Goal: Find specific page/section: Find specific page/section

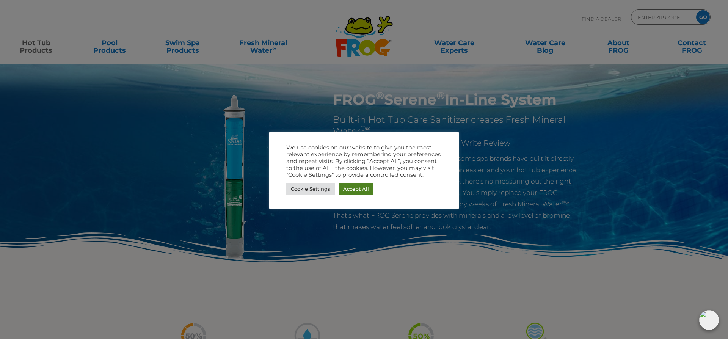
click at [353, 188] on link "Accept All" at bounding box center [356, 189] width 35 height 12
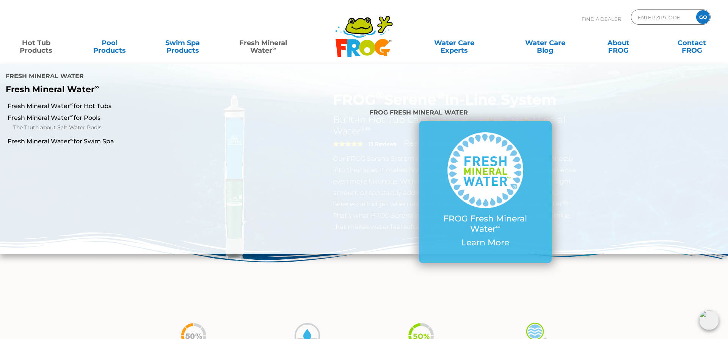
click at [270, 42] on link "Fresh Mineral Water ∞" at bounding box center [263, 42] width 71 height 15
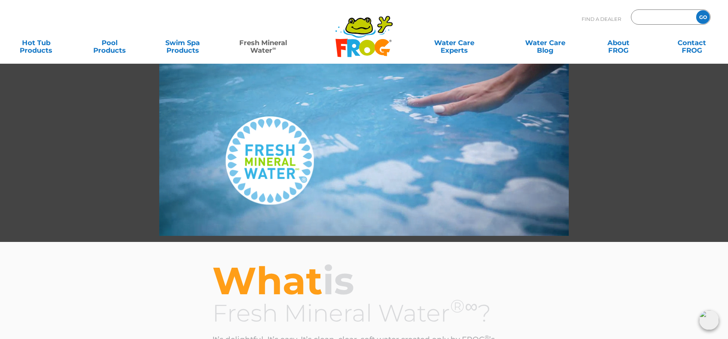
click at [661, 19] on input "Zip Code Form" at bounding box center [662, 17] width 51 height 11
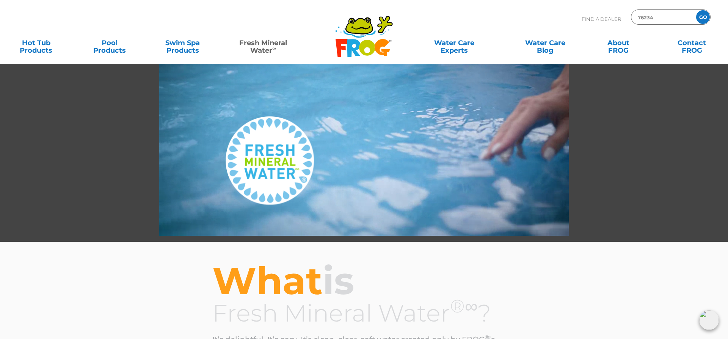
type input "76234"
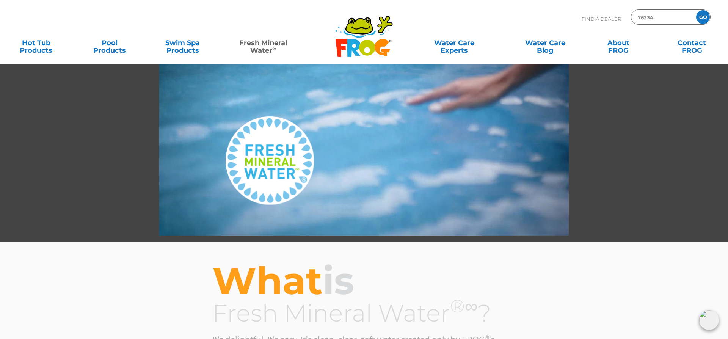
click at [696, 10] on input "GO" at bounding box center [703, 17] width 14 height 14
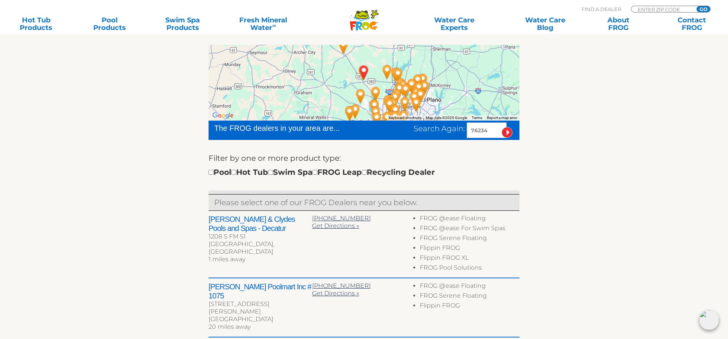
scroll to position [164, 0]
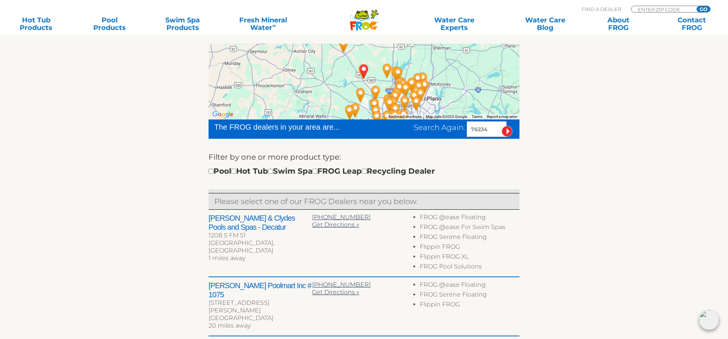
click at [253, 218] on h2 "[PERSON_NAME] & Clydes Pools and Spas - Decatur" at bounding box center [261, 222] width 104 height 18
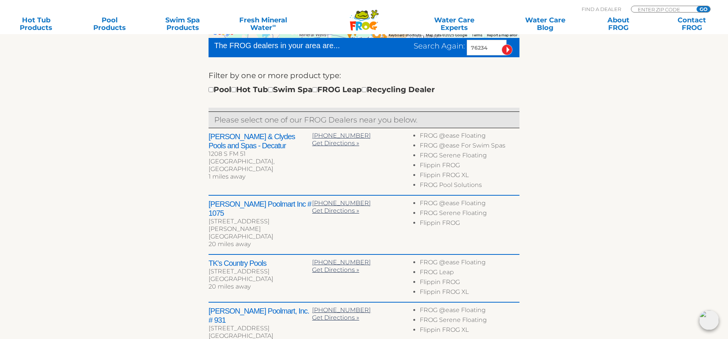
scroll to position [246, 0]
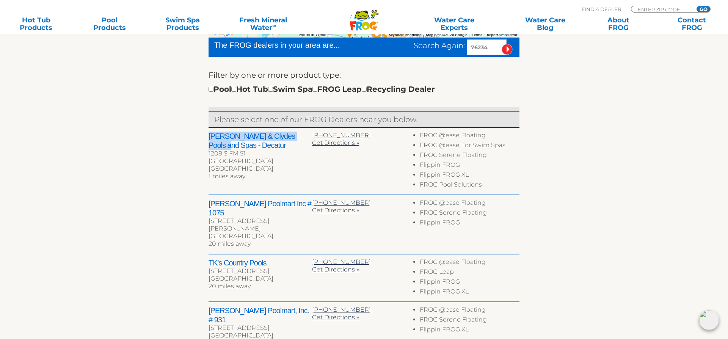
drag, startPoint x: 209, startPoint y: 137, endPoint x: 309, endPoint y: 140, distance: 99.8
click at [309, 140] on h2 "[PERSON_NAME] & Clydes Pools and Spas - Decatur" at bounding box center [261, 141] width 104 height 18
copy h2 "[PERSON_NAME] & Clydes Pools and Spas"
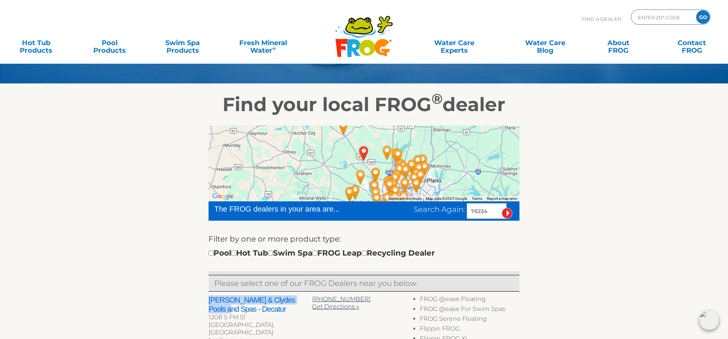
scroll to position [0, 0]
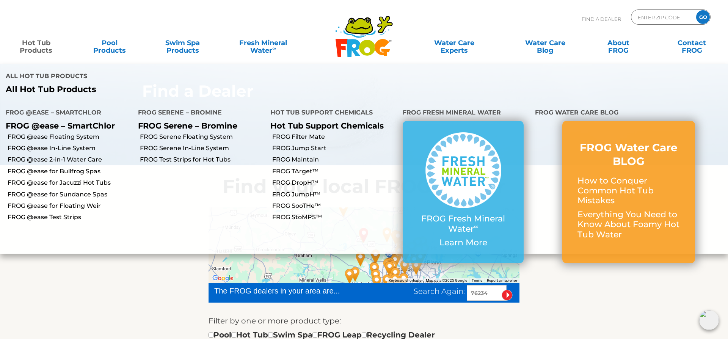
click at [41, 45] on link "Hot Tub Products" at bounding box center [36, 42] width 57 height 15
